Goal: Transaction & Acquisition: Book appointment/travel/reservation

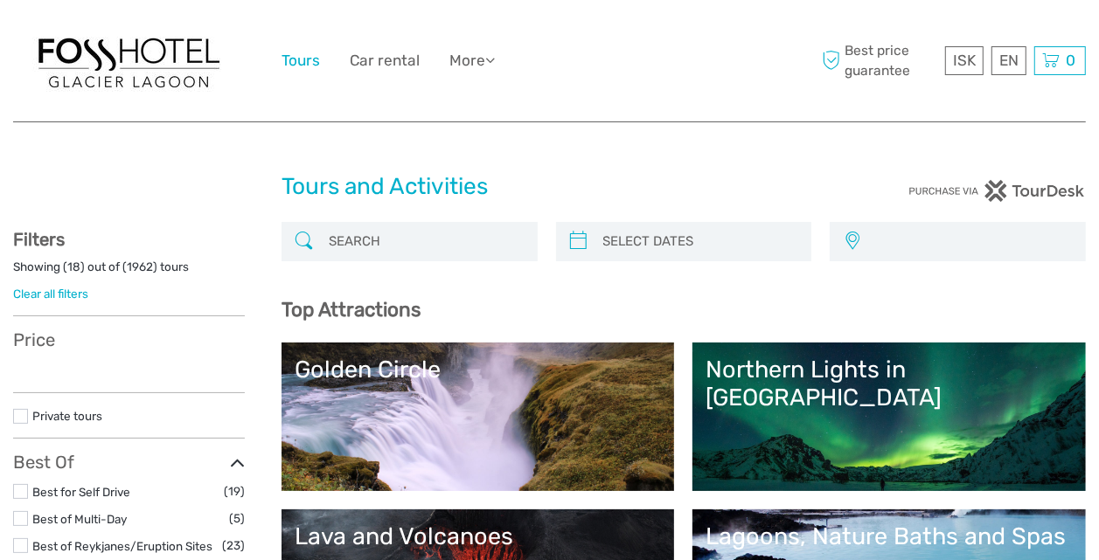
click at [300, 55] on link "Tours" at bounding box center [300, 60] width 38 height 25
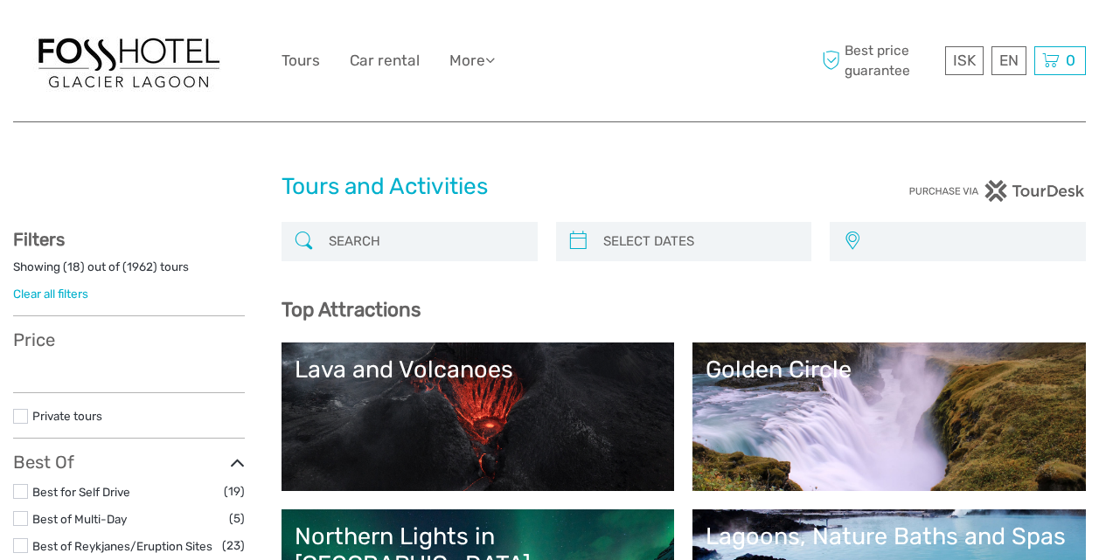
select select
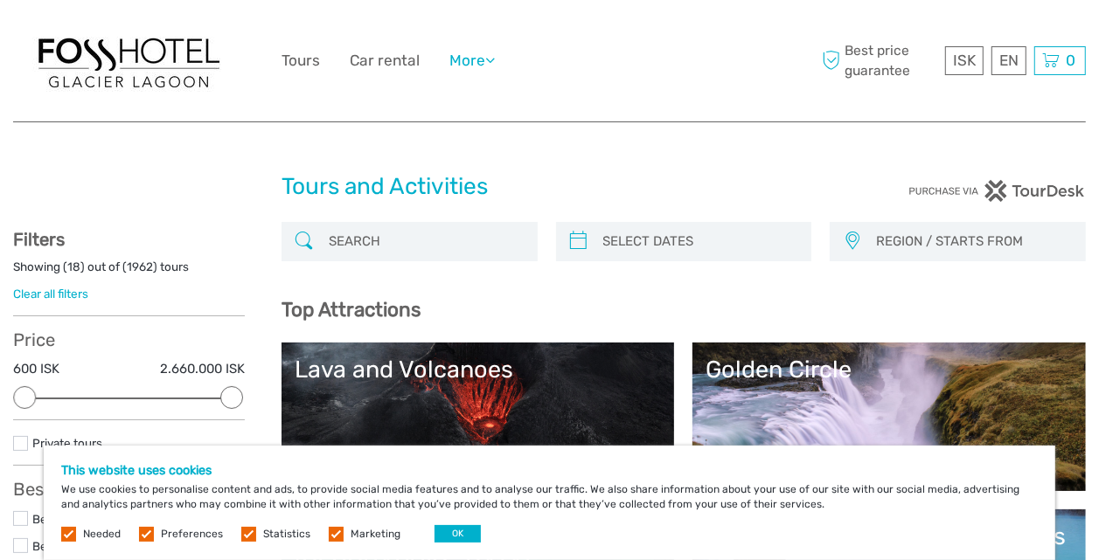
click at [486, 59] on link "More" at bounding box center [471, 60] width 45 height 25
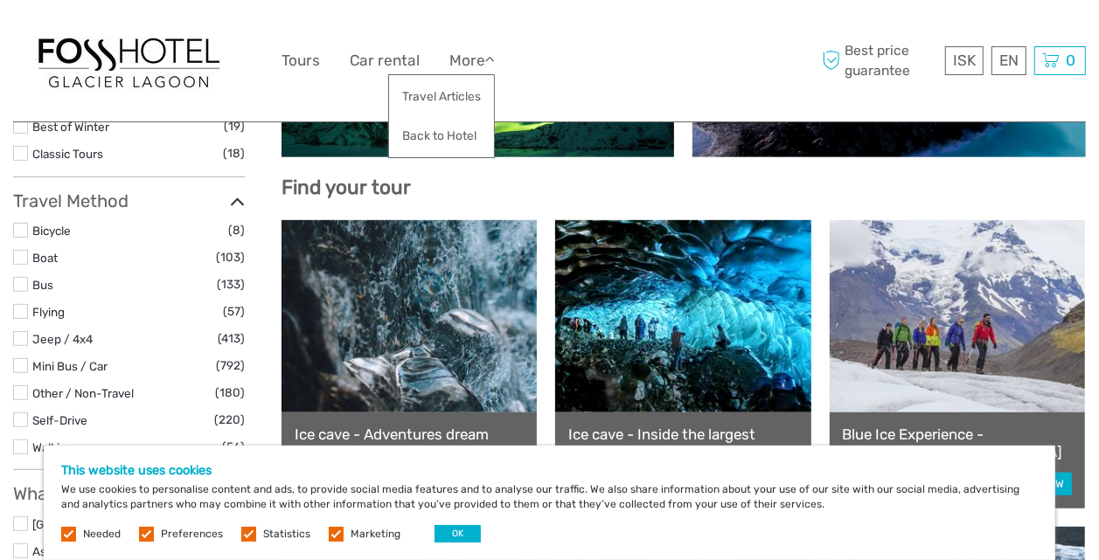
scroll to position [503, 0]
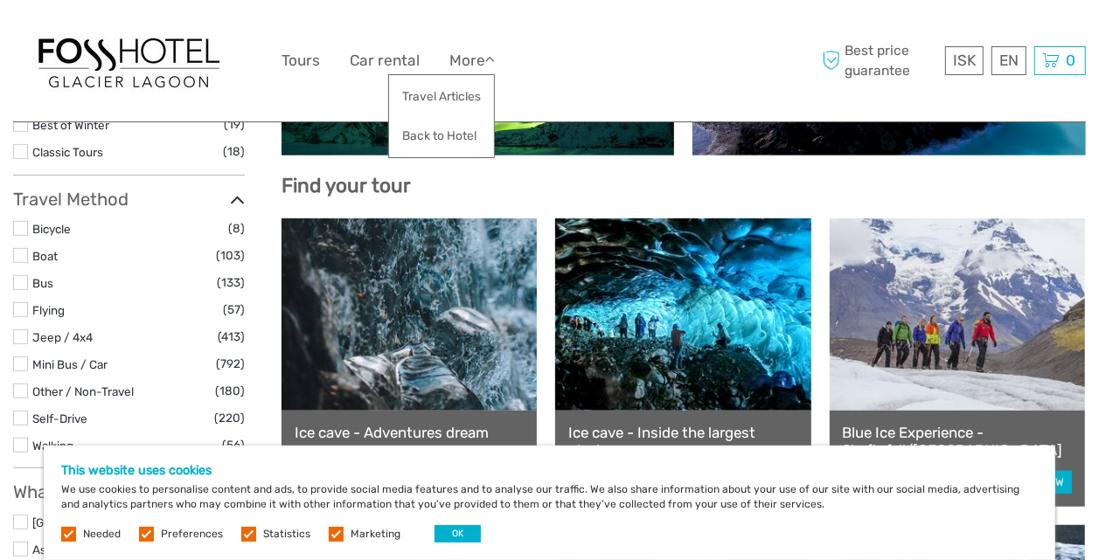
click at [17, 225] on label at bounding box center [20, 228] width 15 height 15
click at [0, 0] on input "checkbox" at bounding box center [0, 0] width 0 height 0
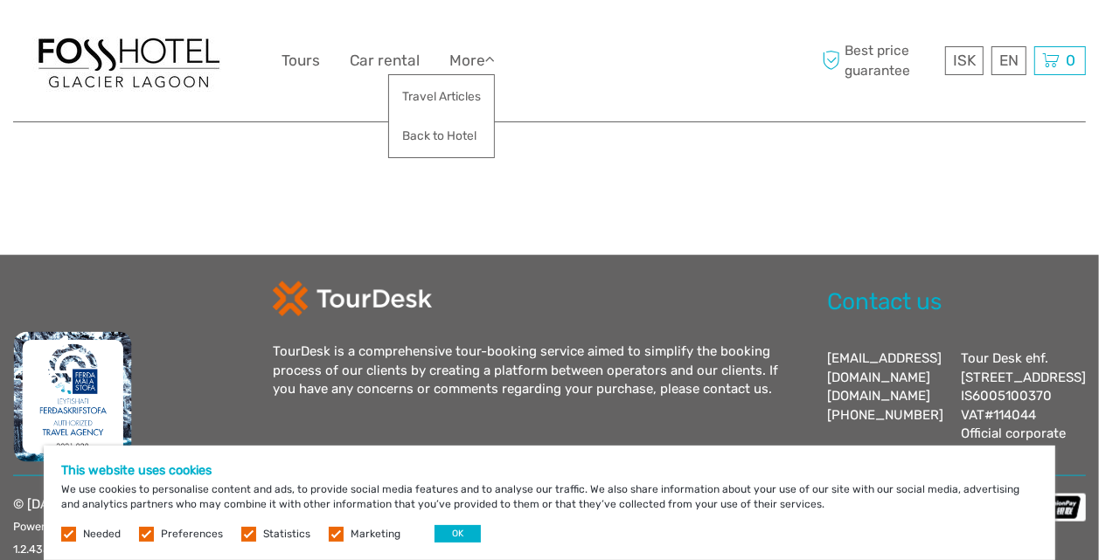
scroll to position [1201, 0]
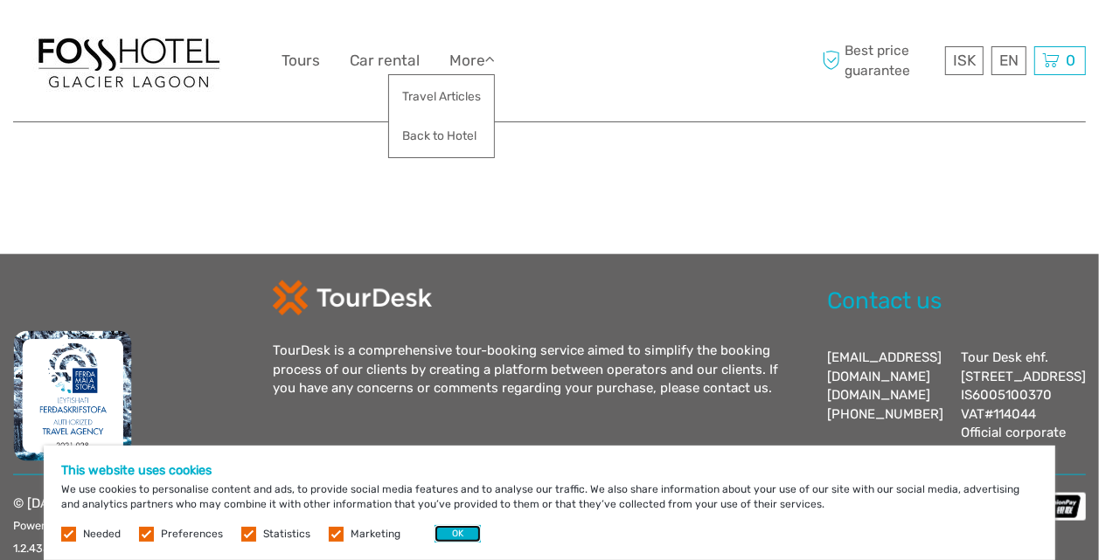
click at [449, 534] on button "OK" at bounding box center [457, 533] width 46 height 17
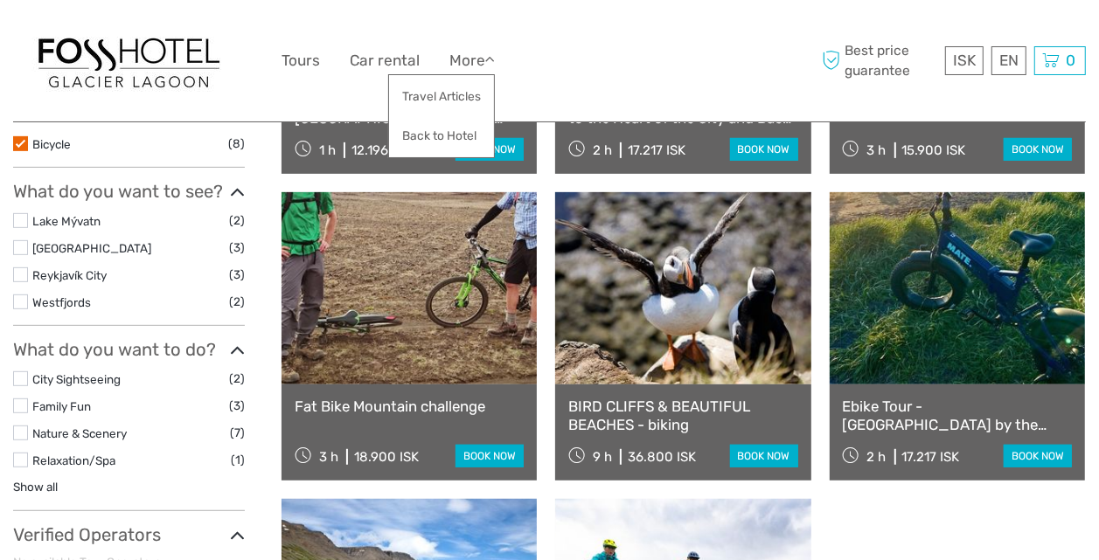
scroll to position [448, 0]
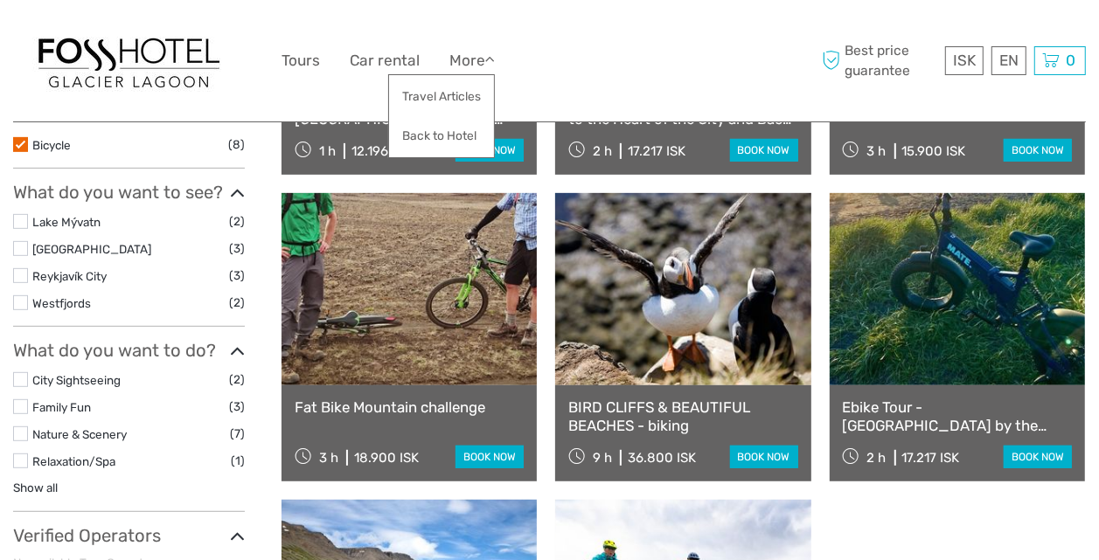
click at [21, 242] on label at bounding box center [20, 248] width 15 height 15
click at [0, 0] on input "checkbox" at bounding box center [0, 0] width 0 height 0
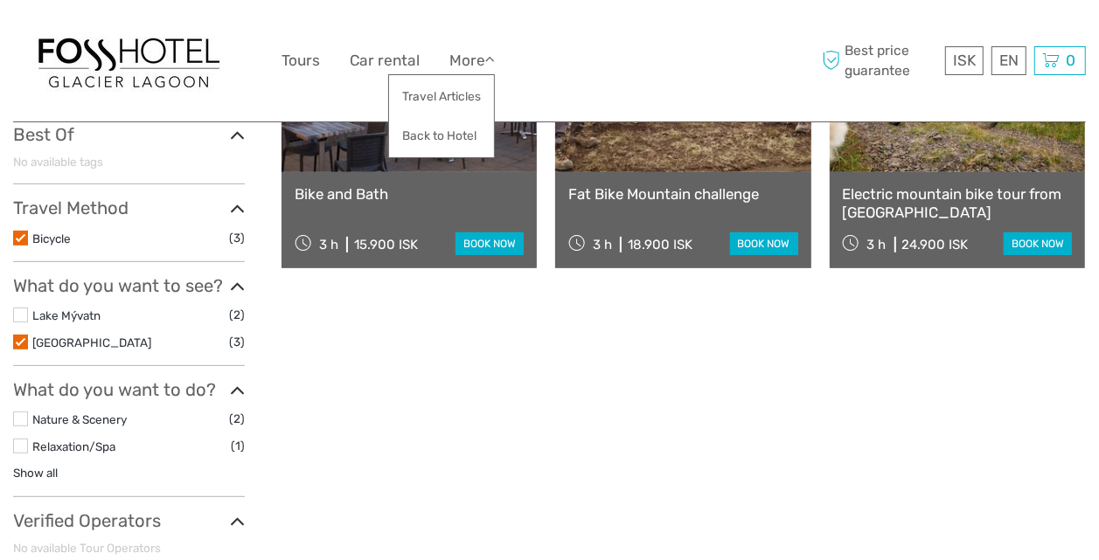
scroll to position [356, 0]
click at [22, 233] on label at bounding box center [20, 237] width 15 height 15
click at [0, 0] on input "checkbox" at bounding box center [0, 0] width 0 height 0
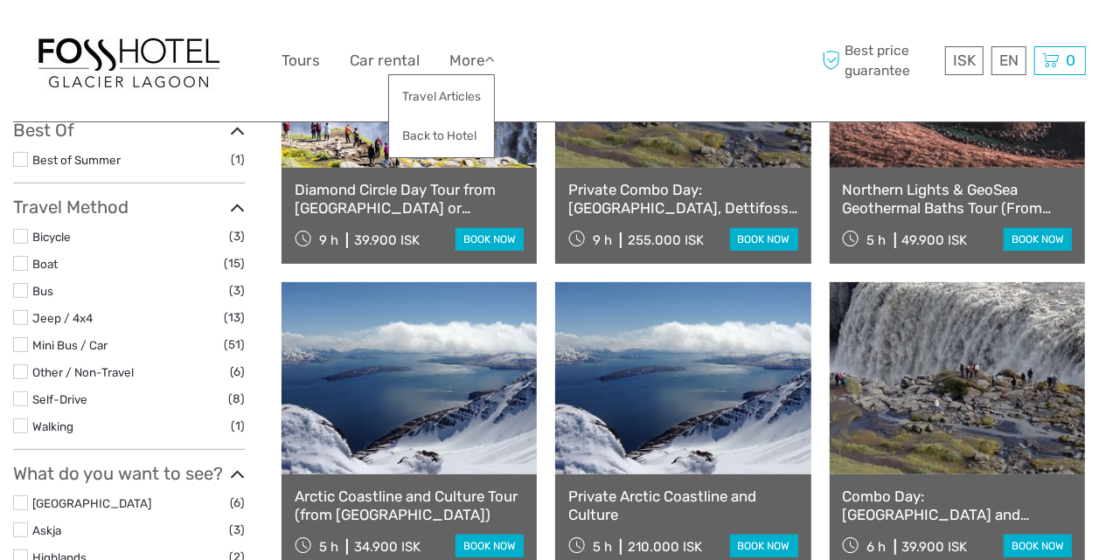
scroll to position [360, 0]
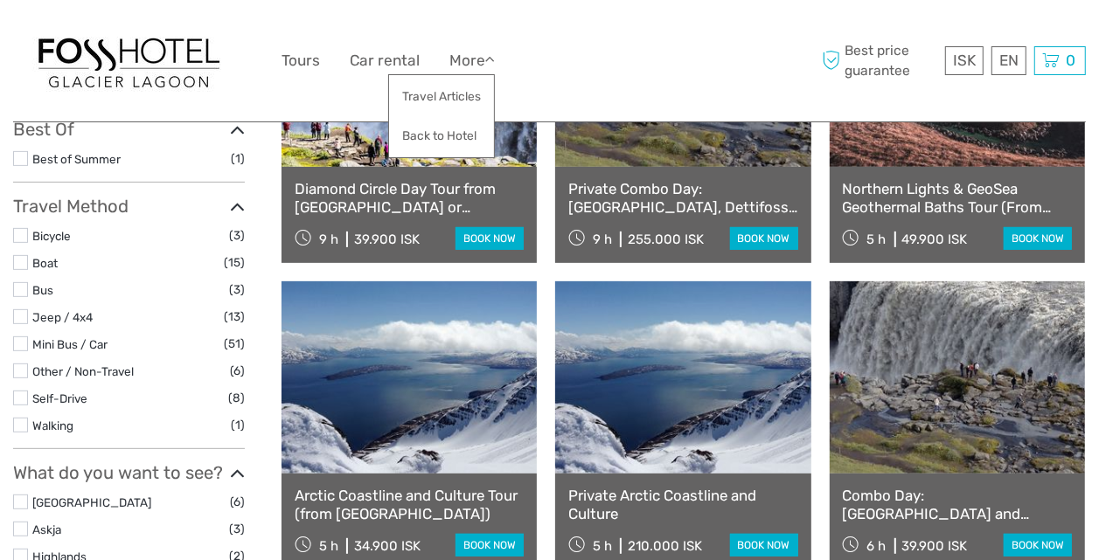
click at [17, 423] on label at bounding box center [20, 425] width 15 height 15
click at [0, 0] on input "checkbox" at bounding box center [0, 0] width 0 height 0
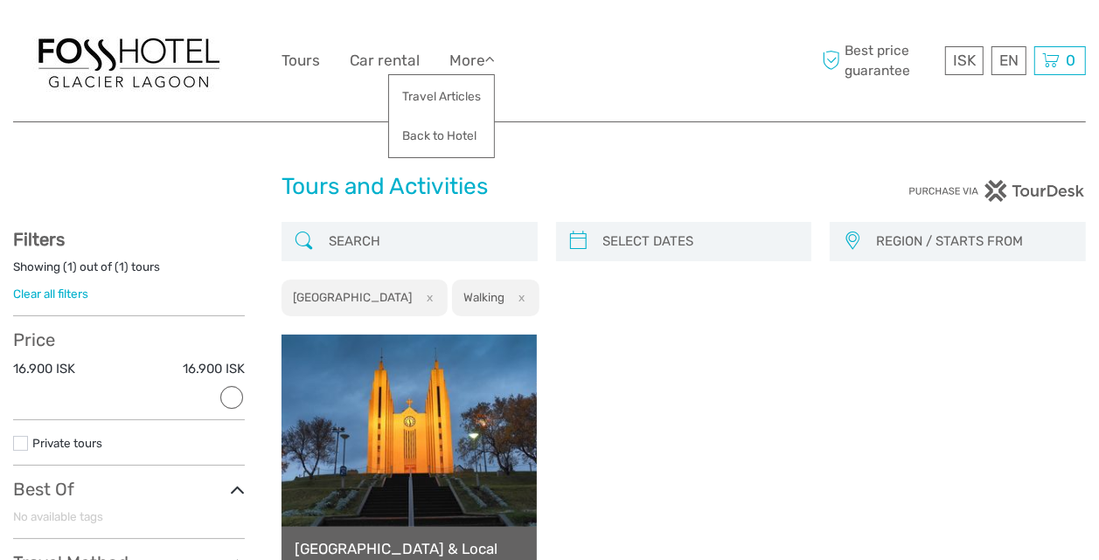
click at [66, 297] on link "Clear all filters" at bounding box center [50, 294] width 75 height 14
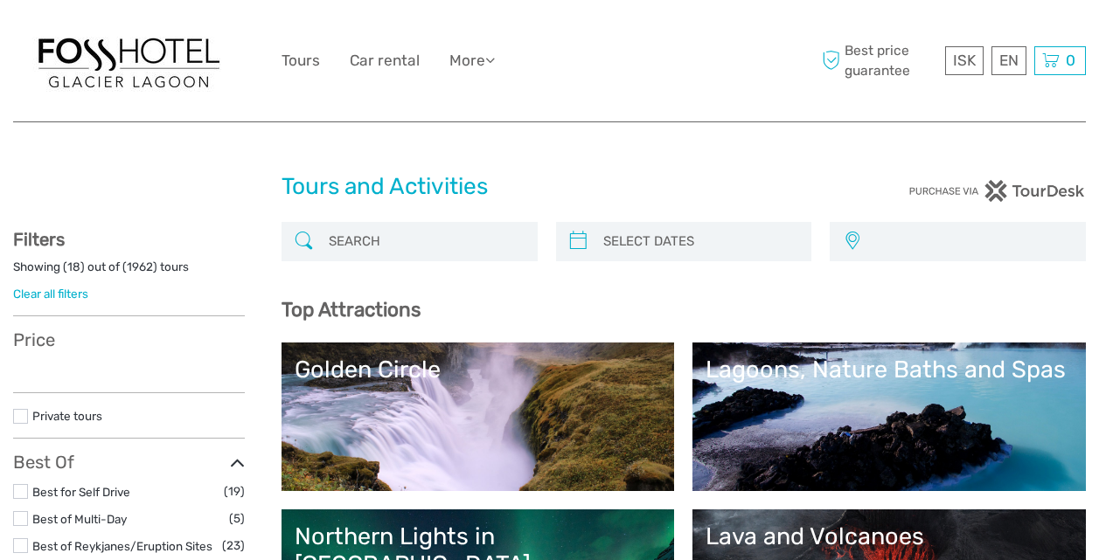
select select
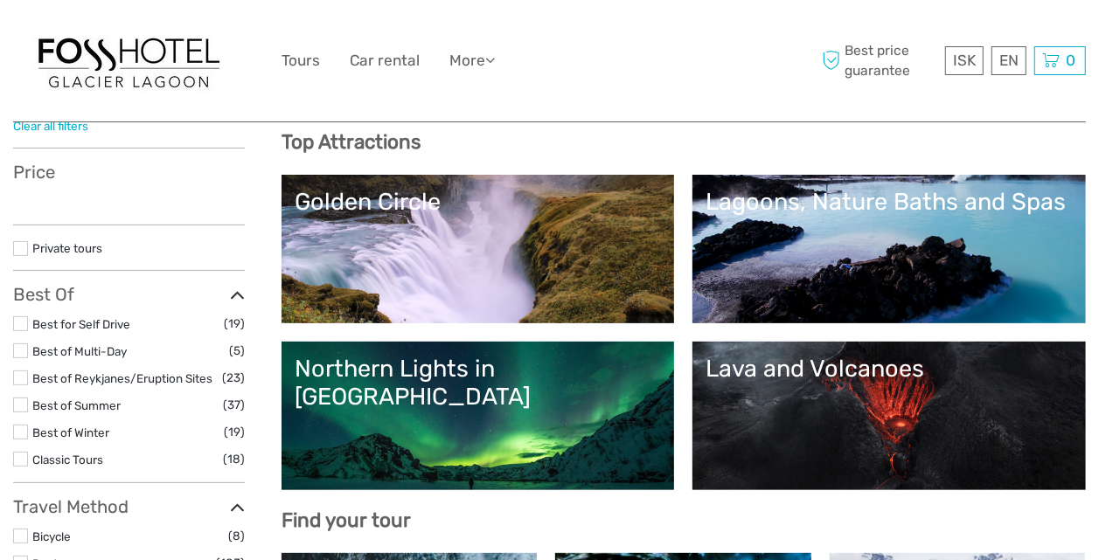
scroll to position [170, 0]
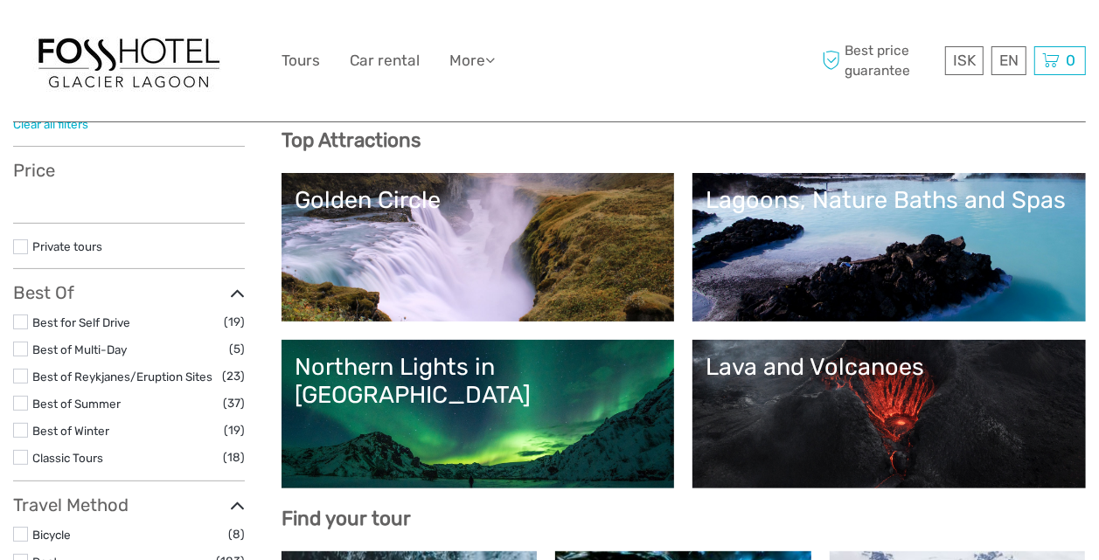
select select
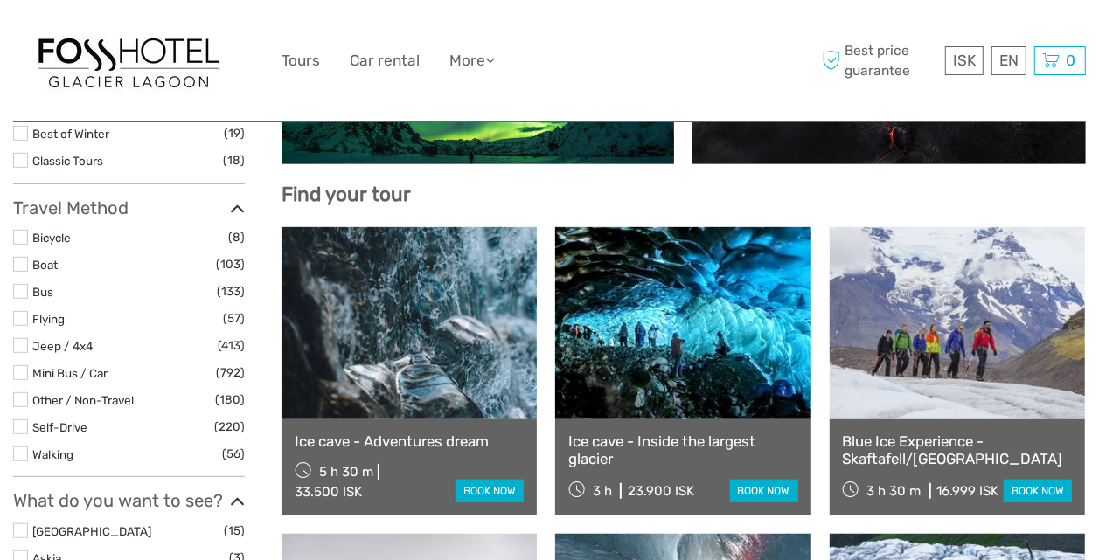
scroll to position [0, 0]
click at [17, 341] on label at bounding box center [20, 345] width 15 height 15
click at [0, 0] on input "checkbox" at bounding box center [0, 0] width 0 height 0
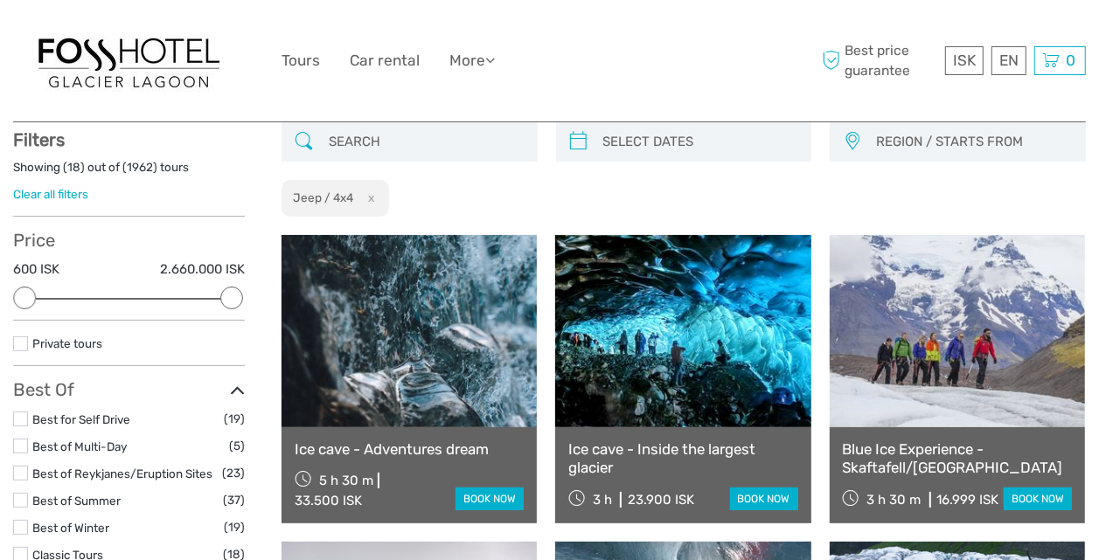
scroll to position [99, 0]
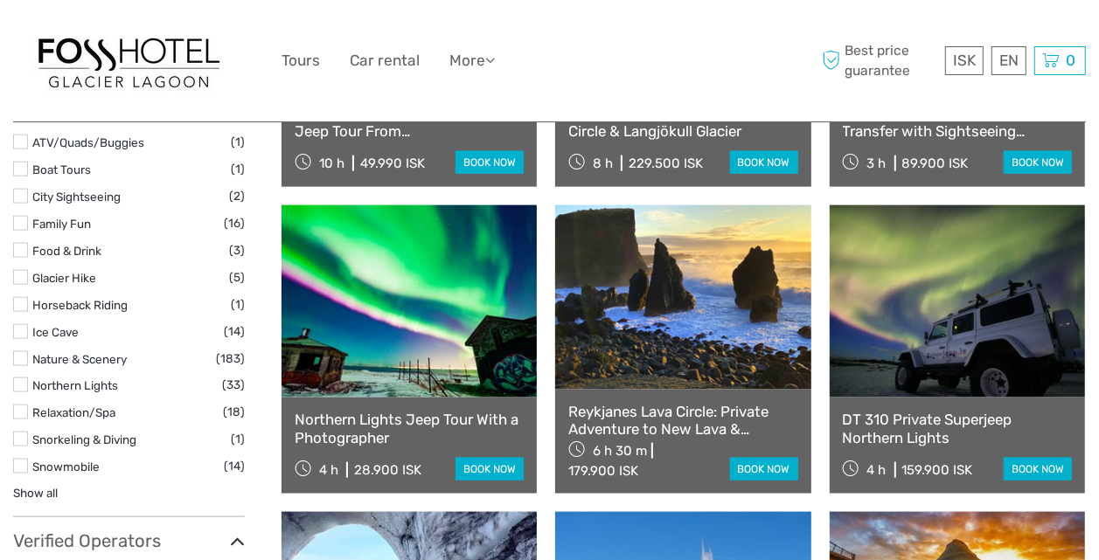
scroll to position [1356, 0]
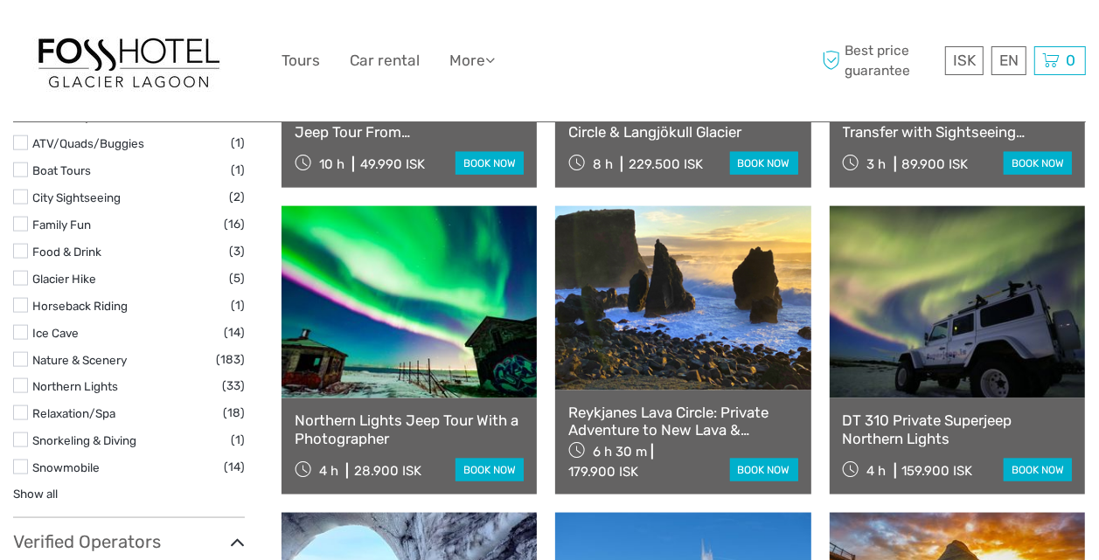
click at [21, 325] on label at bounding box center [20, 332] width 15 height 15
click at [0, 0] on input "checkbox" at bounding box center [0, 0] width 0 height 0
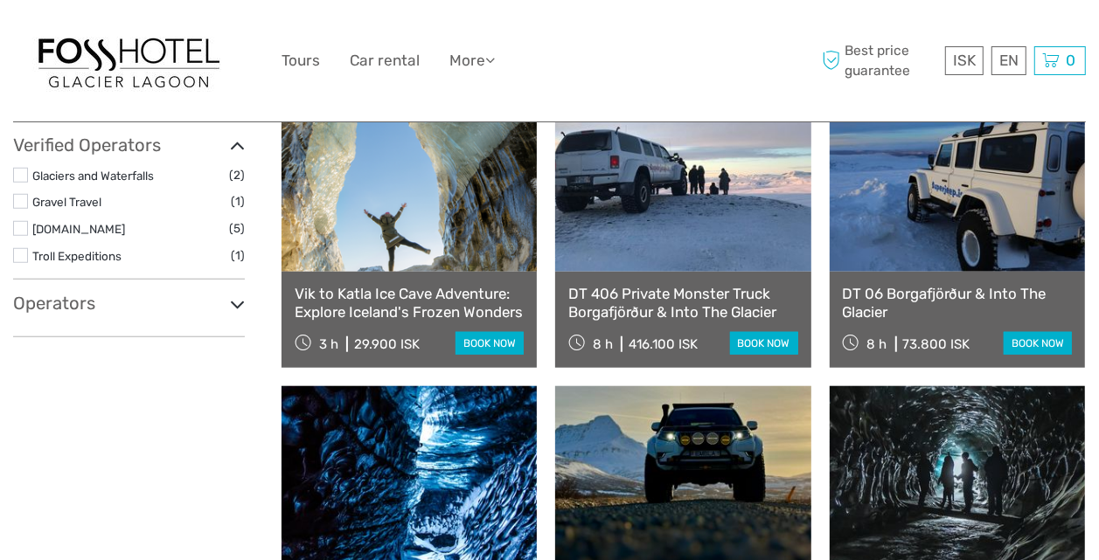
scroll to position [872, 0]
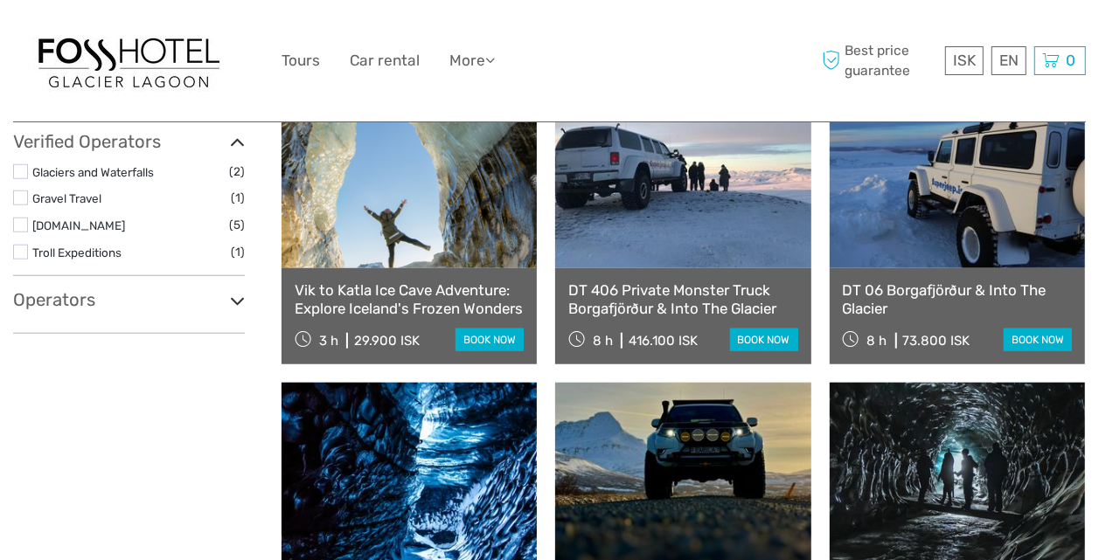
click at [387, 296] on link "Vik to Katla Ice Cave Adventure: Explore Iceland's Frozen Wonders" at bounding box center [409, 299] width 229 height 36
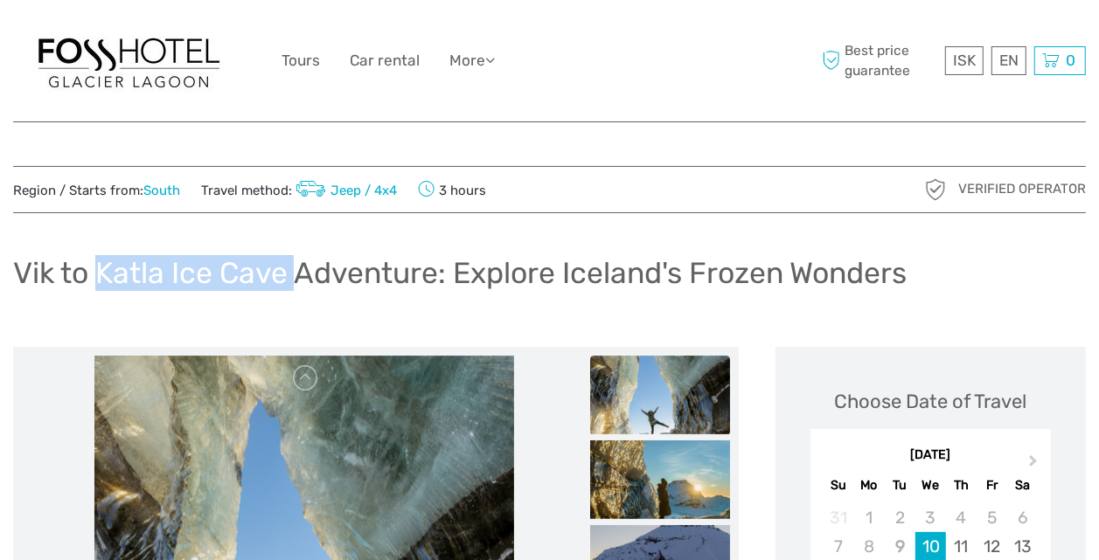
drag, startPoint x: 99, startPoint y: 275, endPoint x: 292, endPoint y: 270, distance: 193.2
click at [292, 270] on h1 "Vik to Katla Ice Cave Adventure: Explore Iceland's Frozen Wonders" at bounding box center [459, 273] width 893 height 36
copy h1 "[GEOGRAPHIC_DATA]"
